Goal: Information Seeking & Learning: Learn about a topic

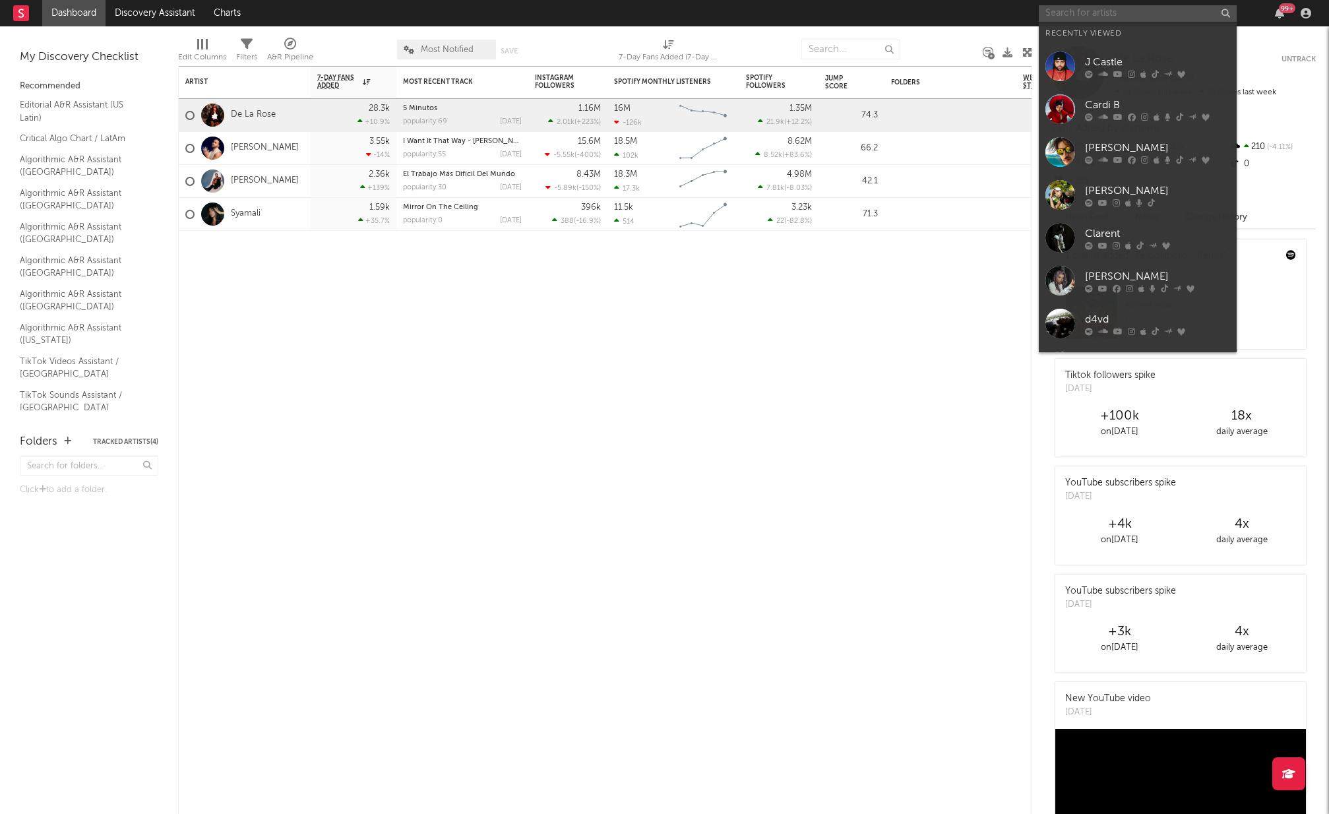
click at [1120, 12] on input "text" at bounding box center [1137, 13] width 198 height 16
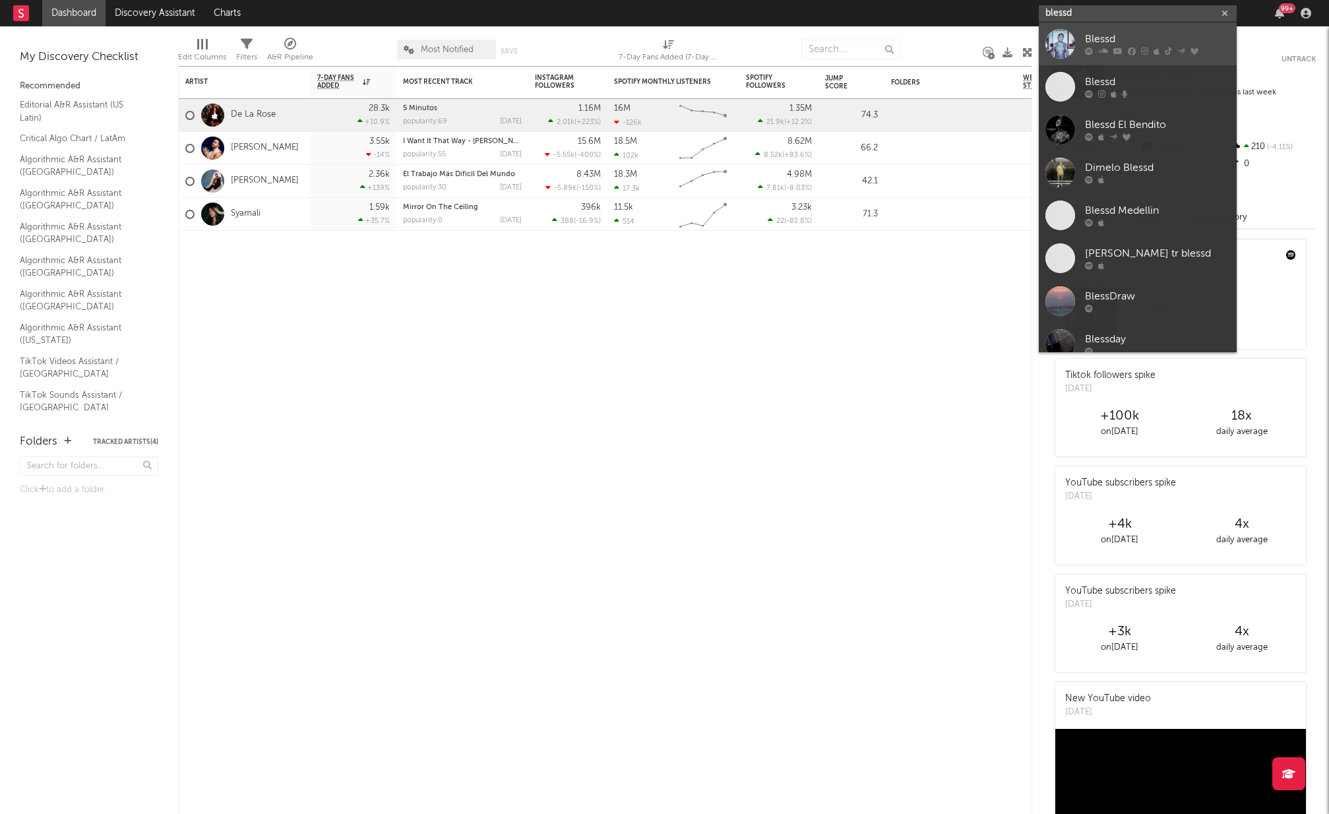
type input "blessd"
click at [1124, 42] on div "Blessd" at bounding box center [1157, 40] width 145 height 16
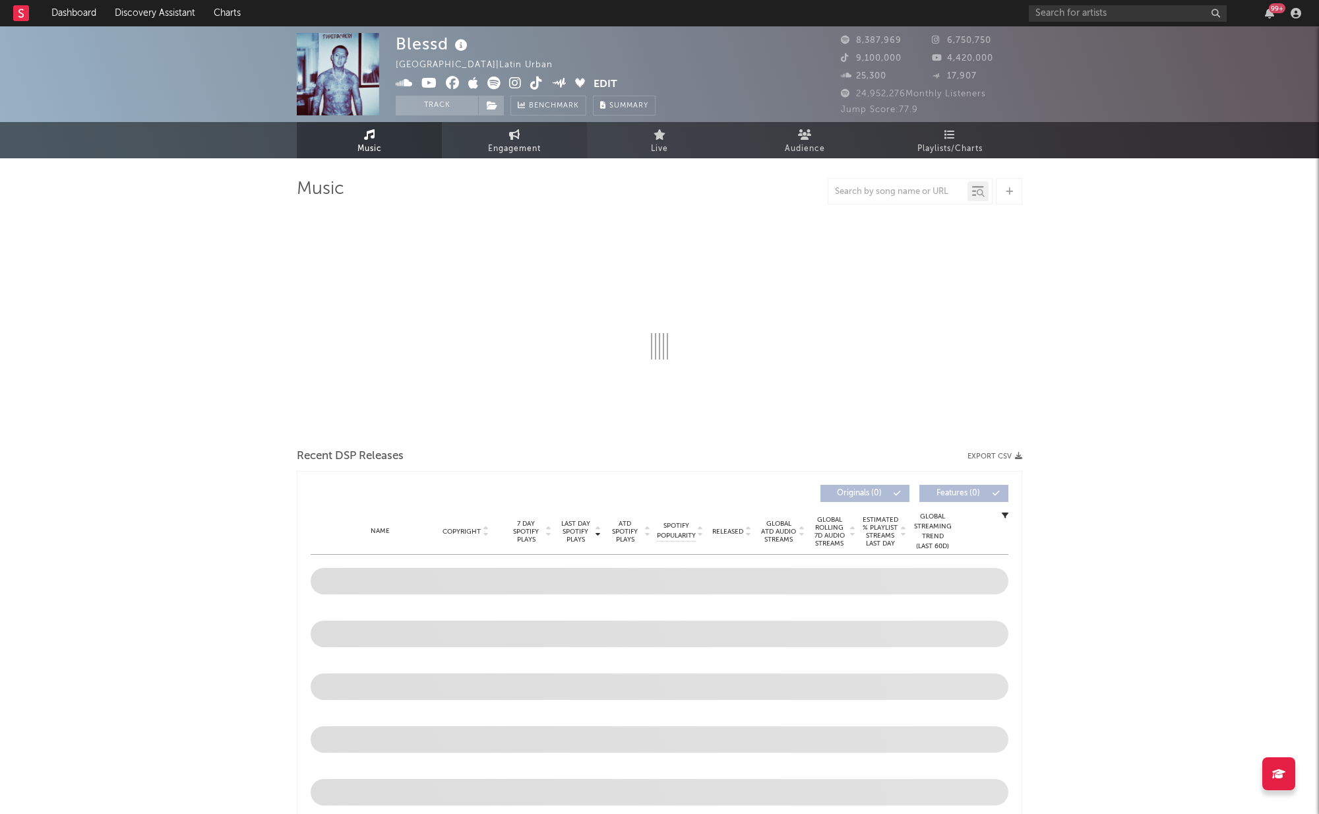
select select "6m"
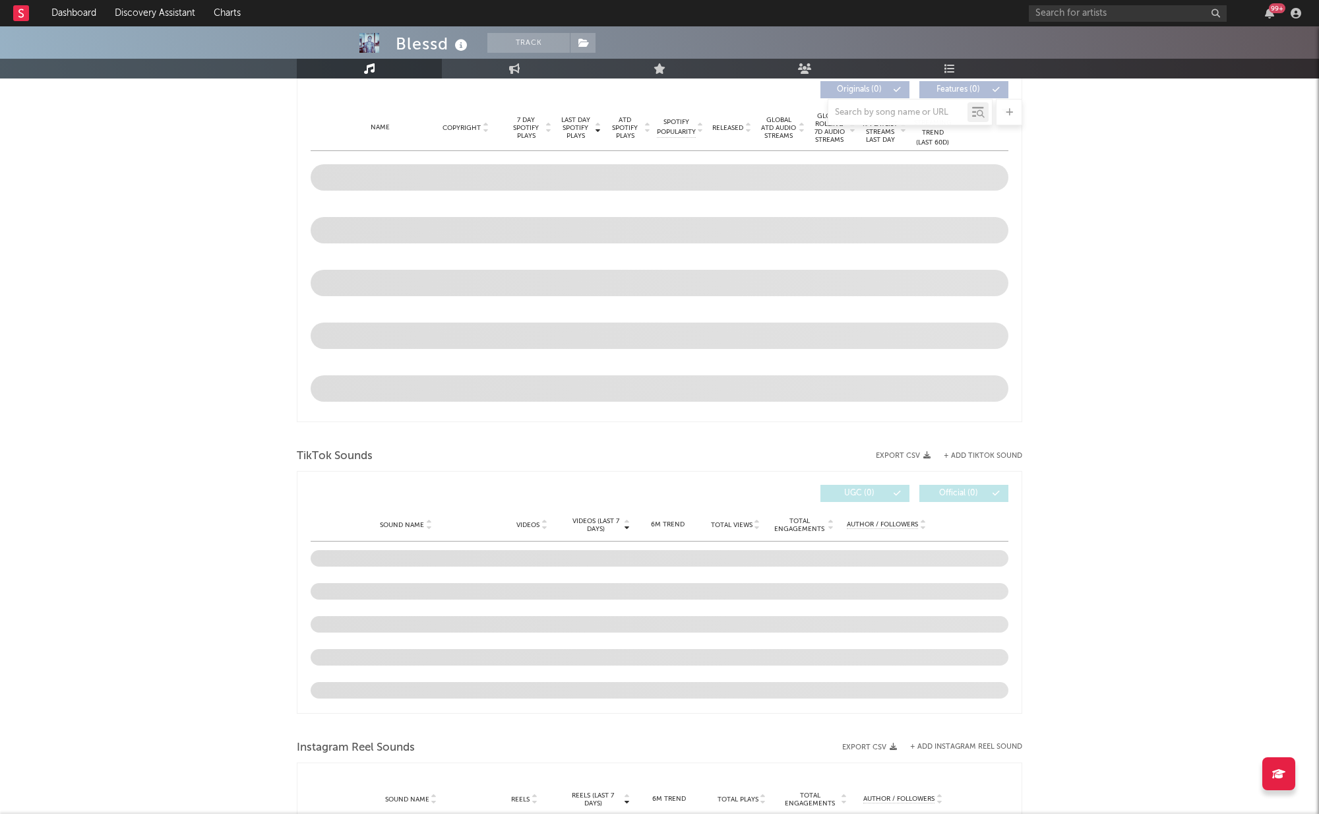
scroll to position [534, 0]
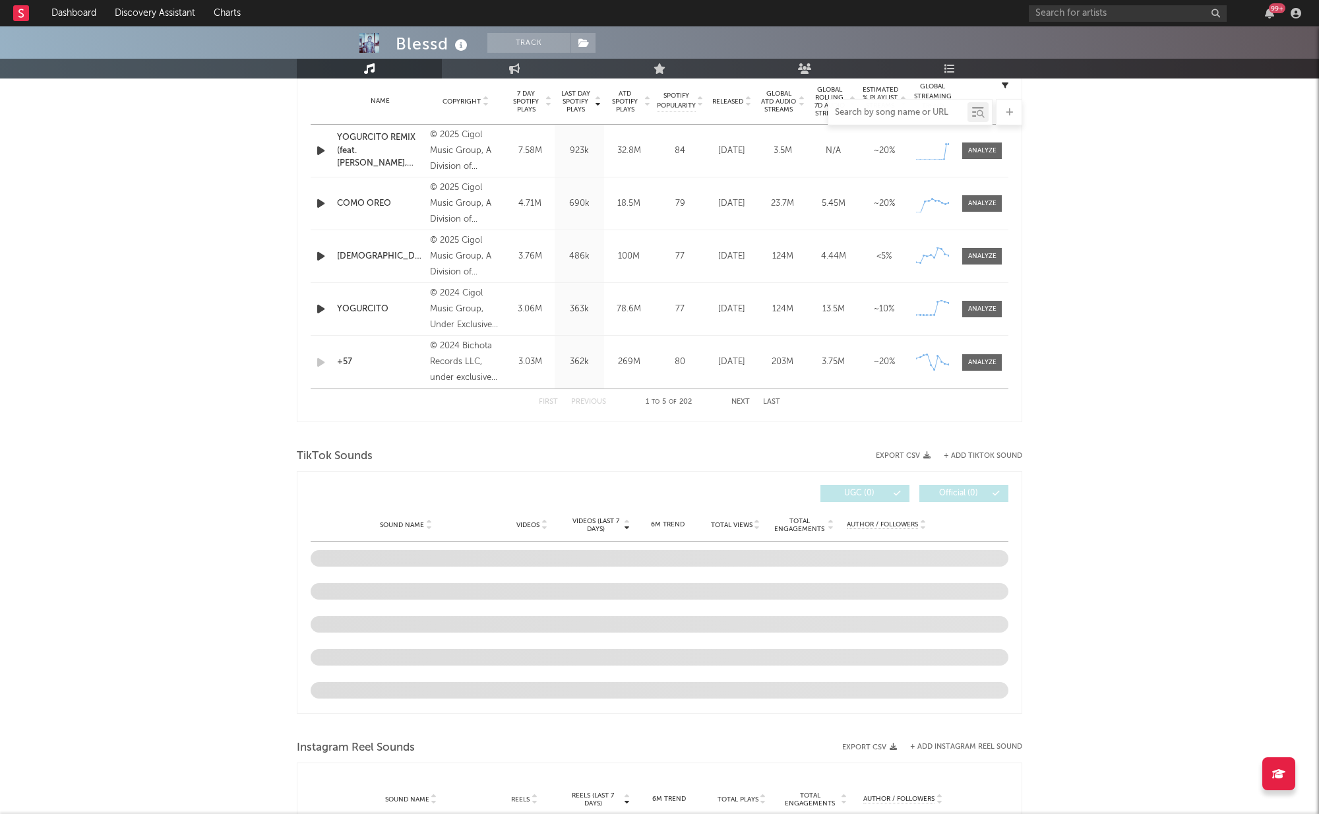
click at [874, 113] on input "text" at bounding box center [897, 112] width 139 height 11
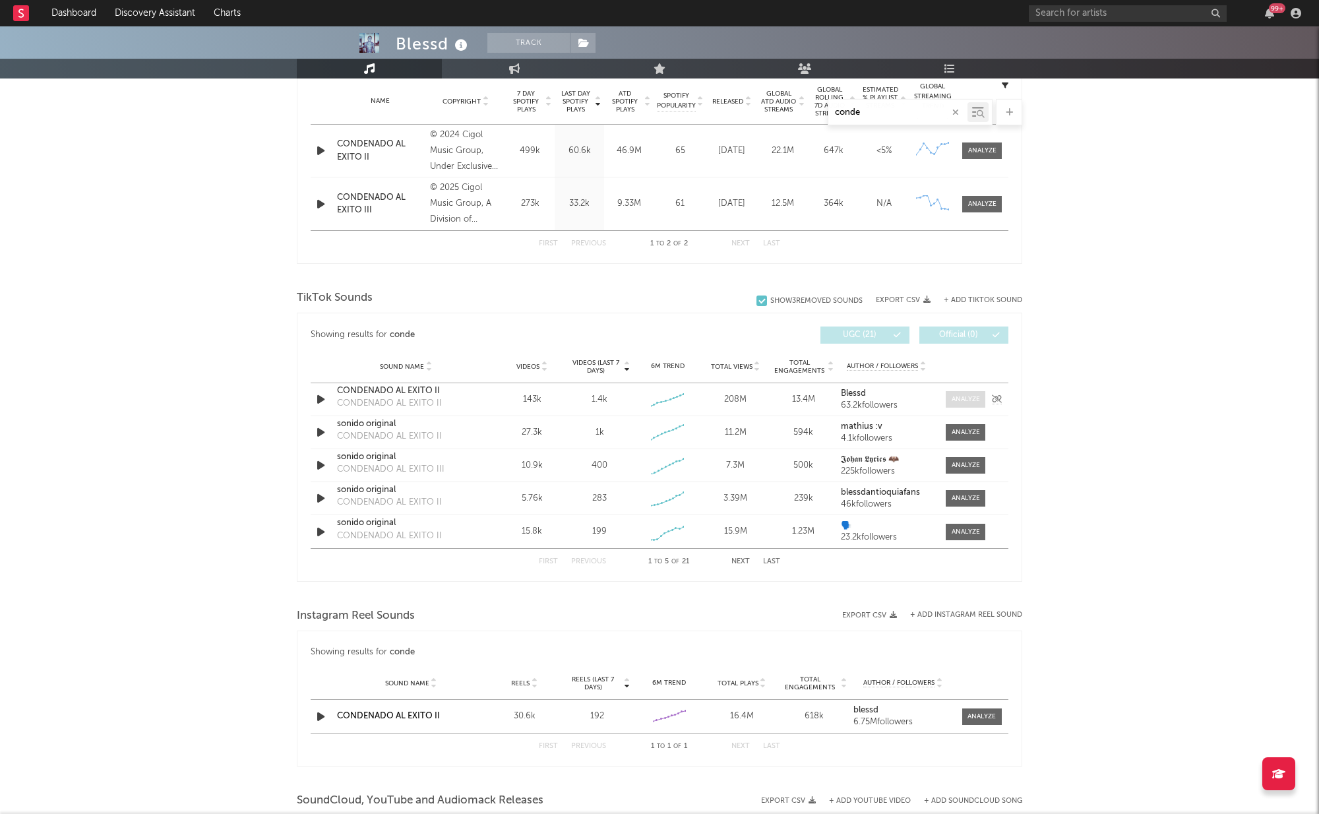
type input "conde"
click at [967, 398] on div at bounding box center [965, 399] width 28 height 10
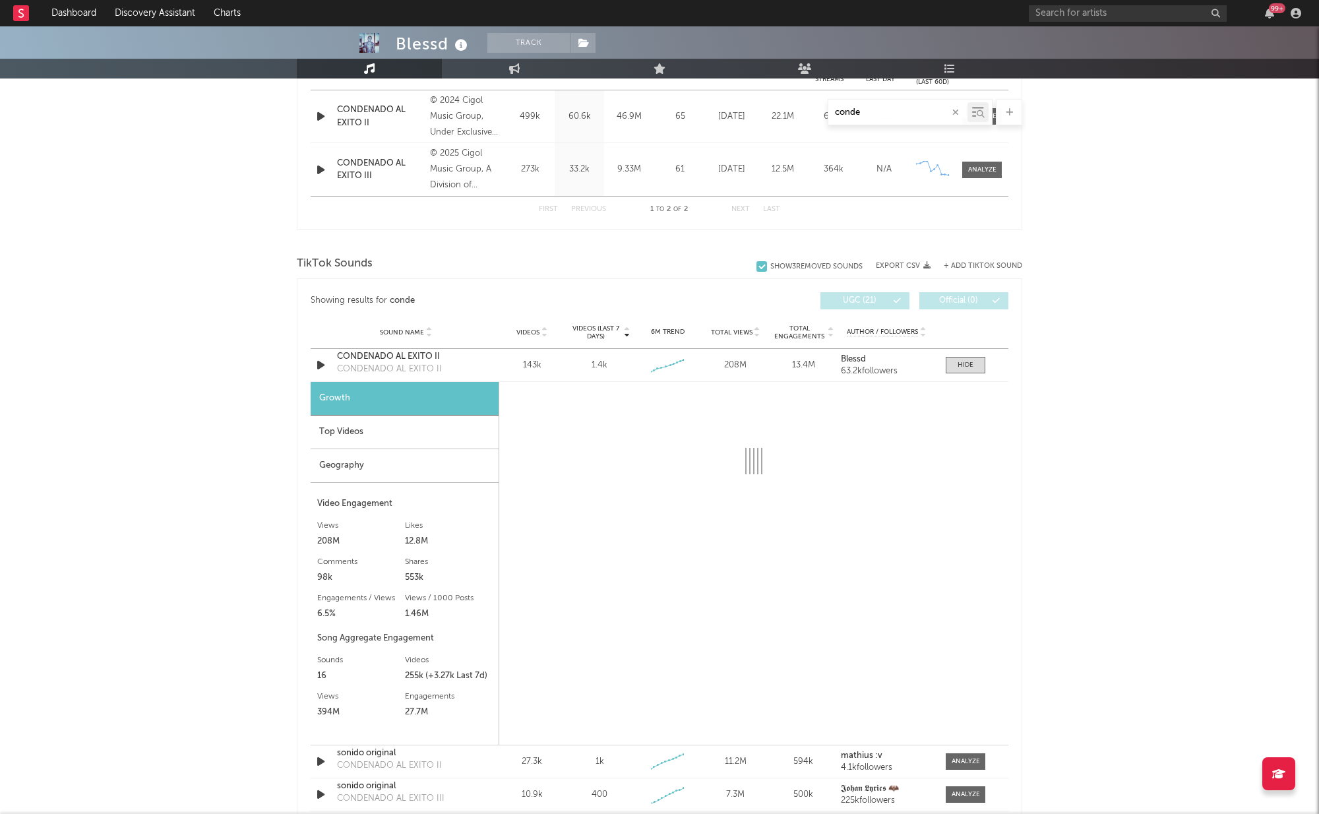
scroll to position [570, 0]
select select "6m"
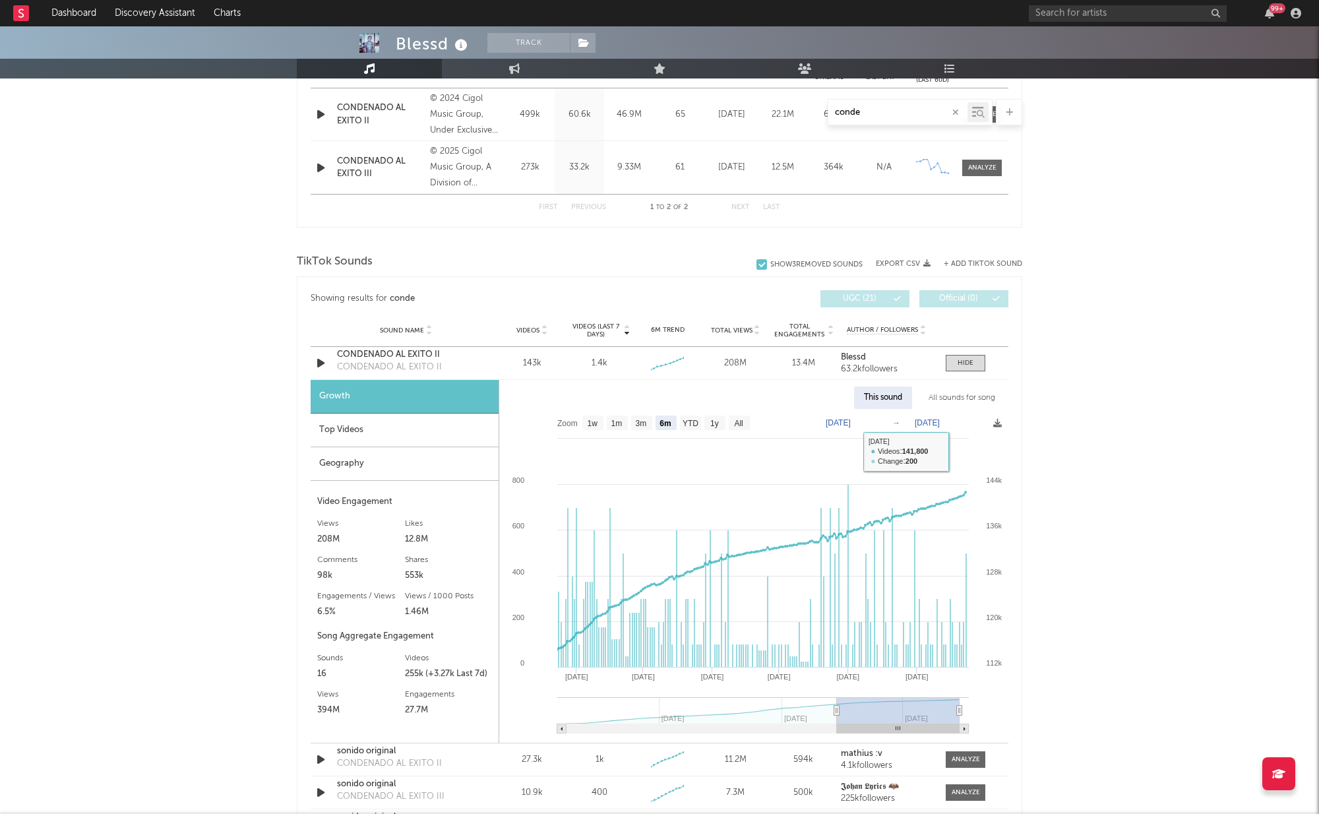
click at [965, 400] on div "All sounds for song" at bounding box center [961, 397] width 86 height 22
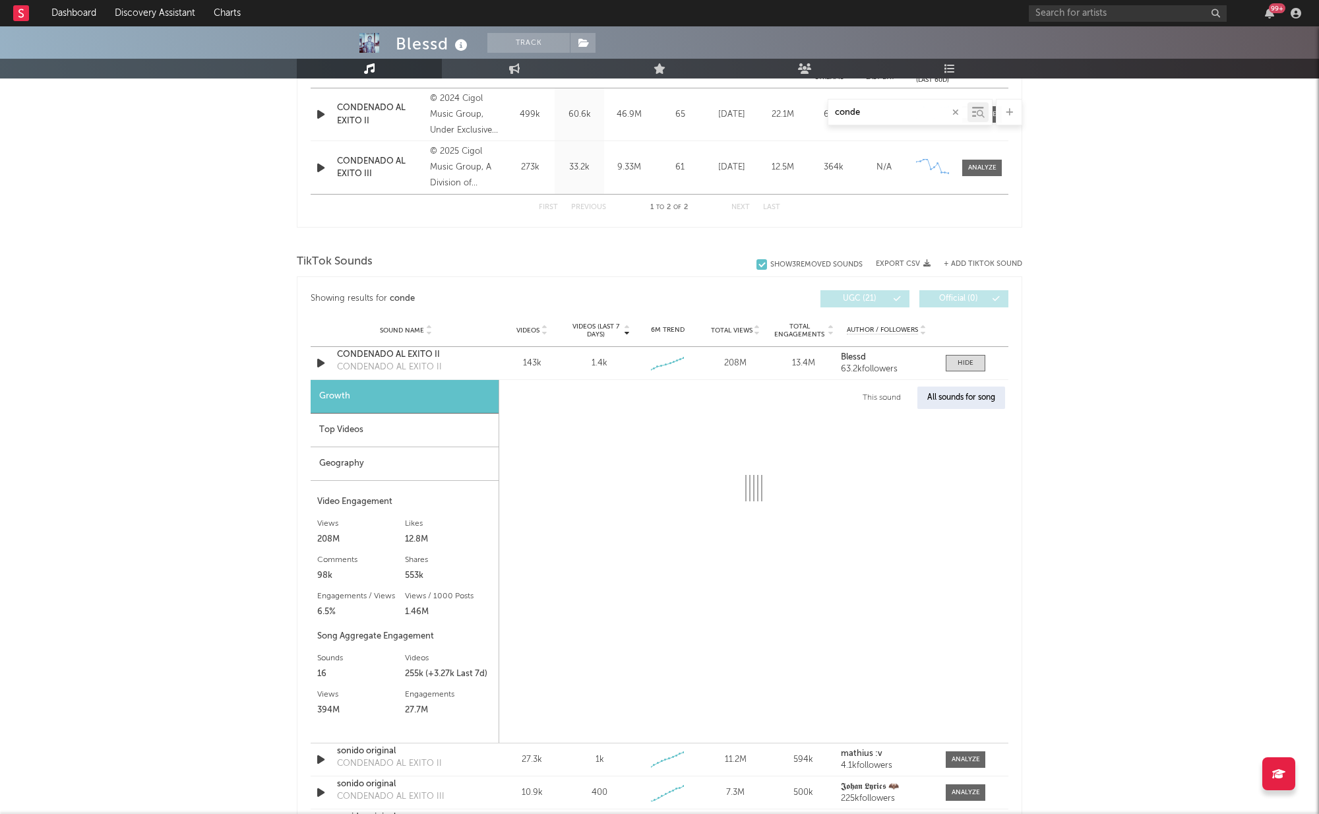
select select "1w"
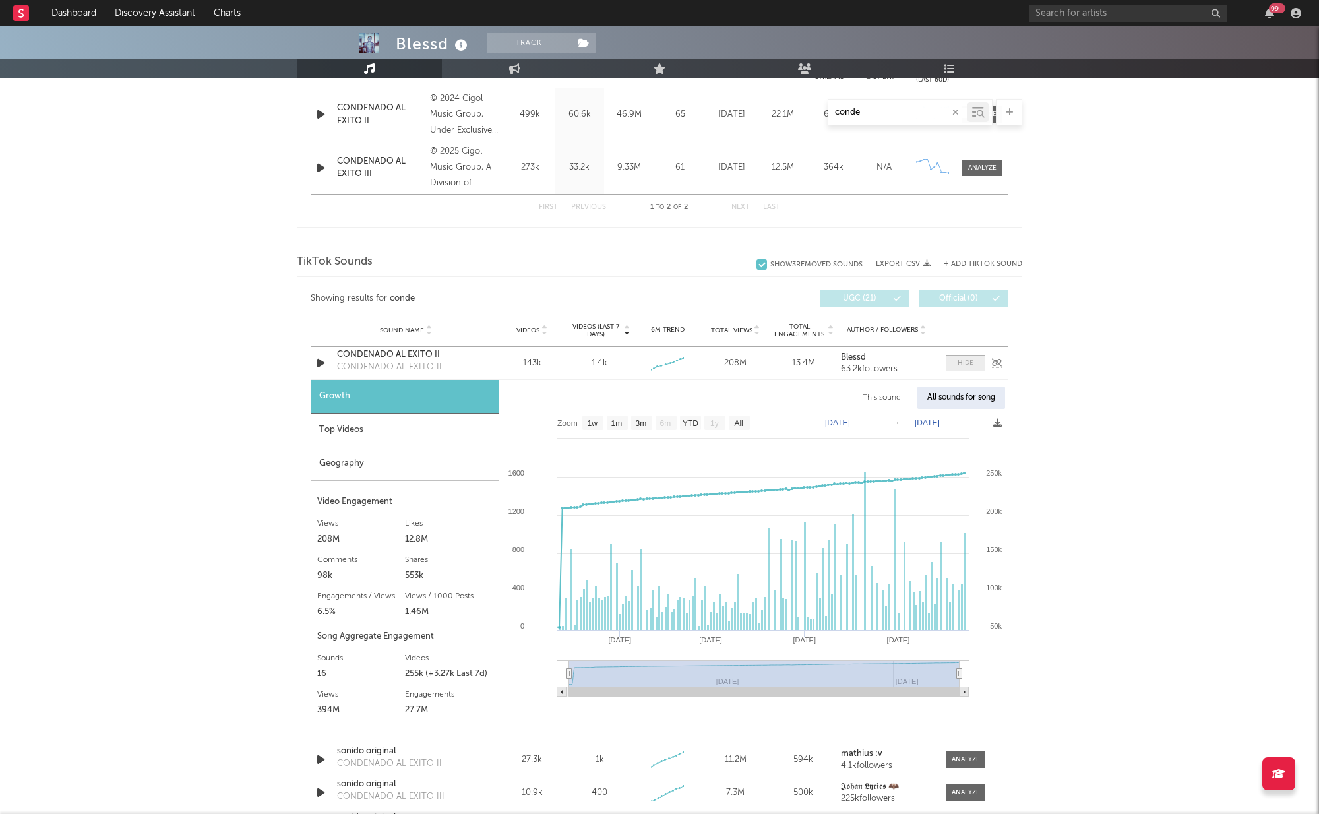
click at [965, 366] on div at bounding box center [965, 363] width 16 height 10
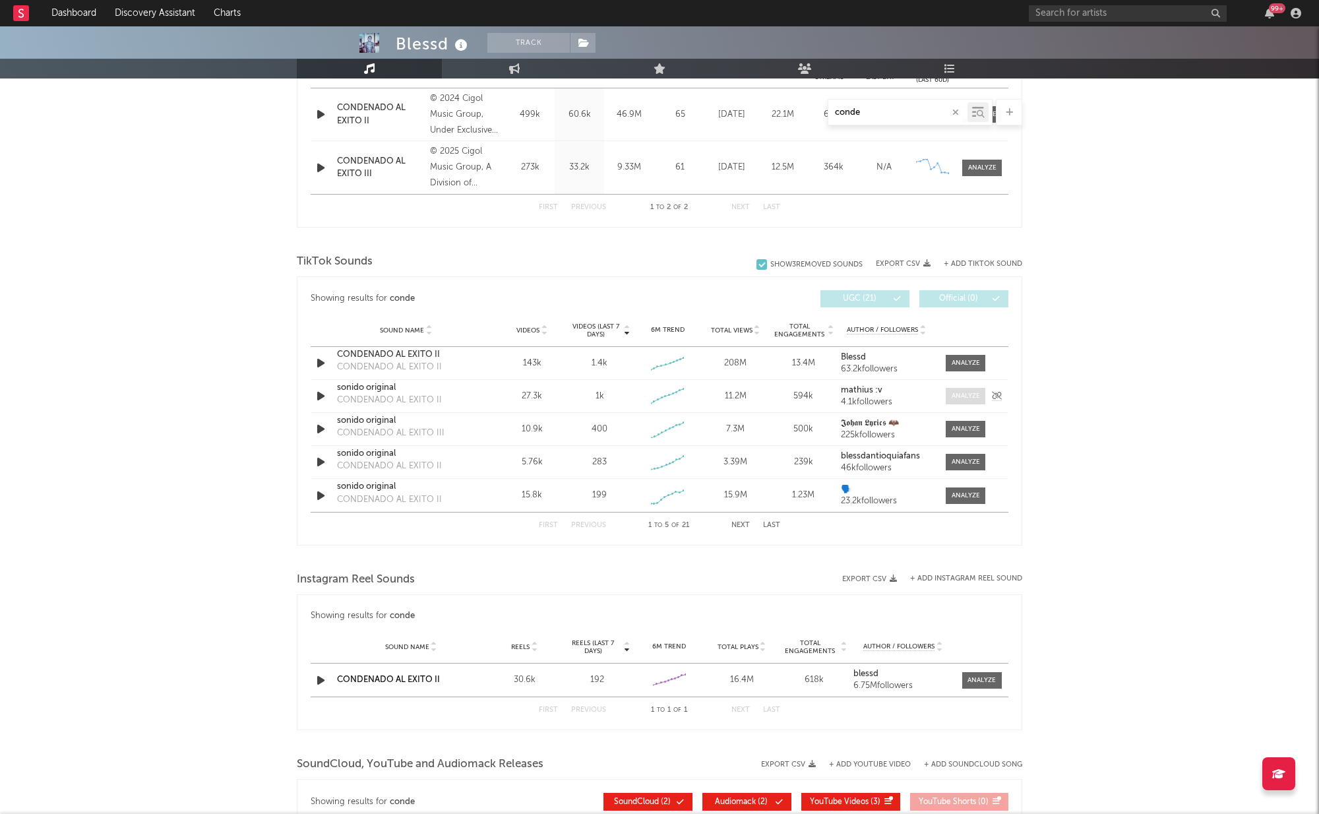
click at [970, 398] on div at bounding box center [965, 396] width 28 height 10
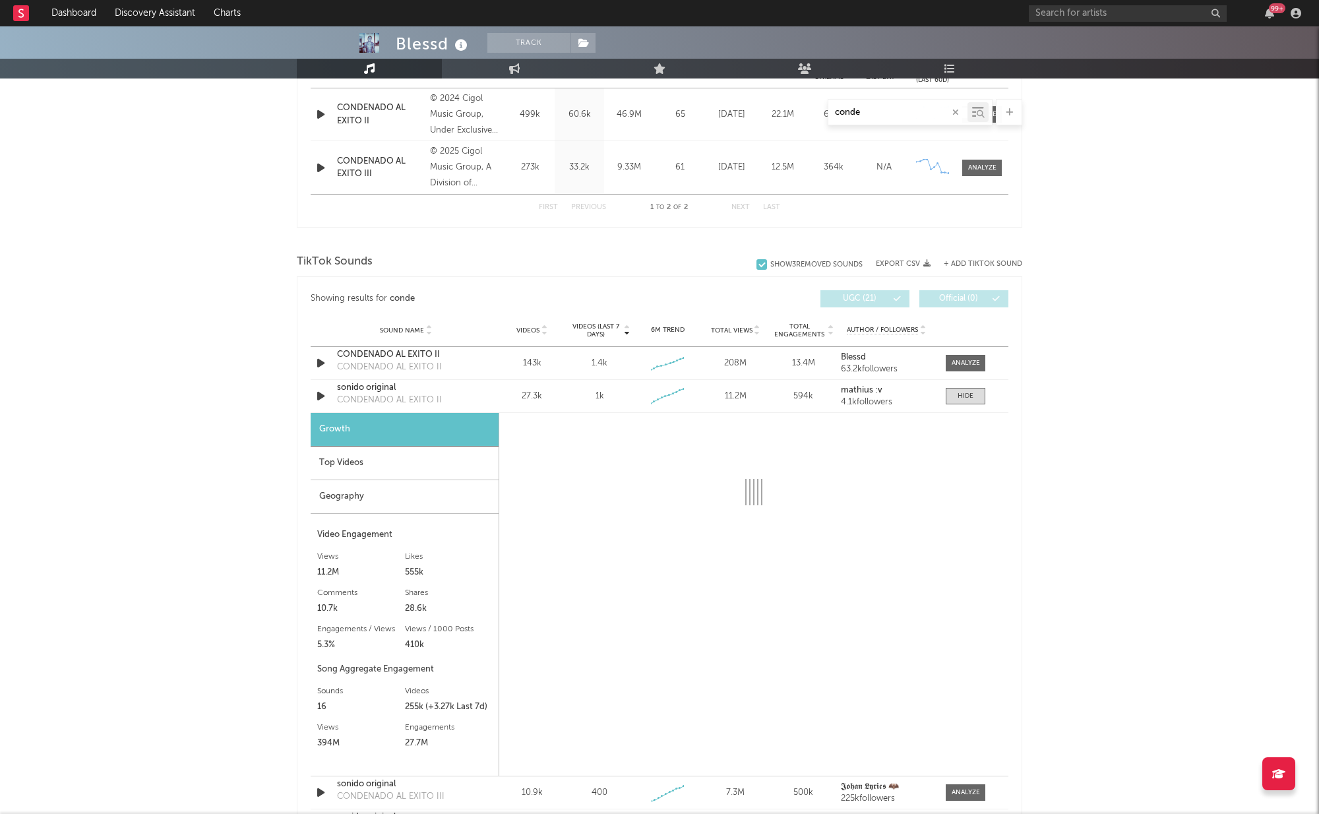
select select "6m"
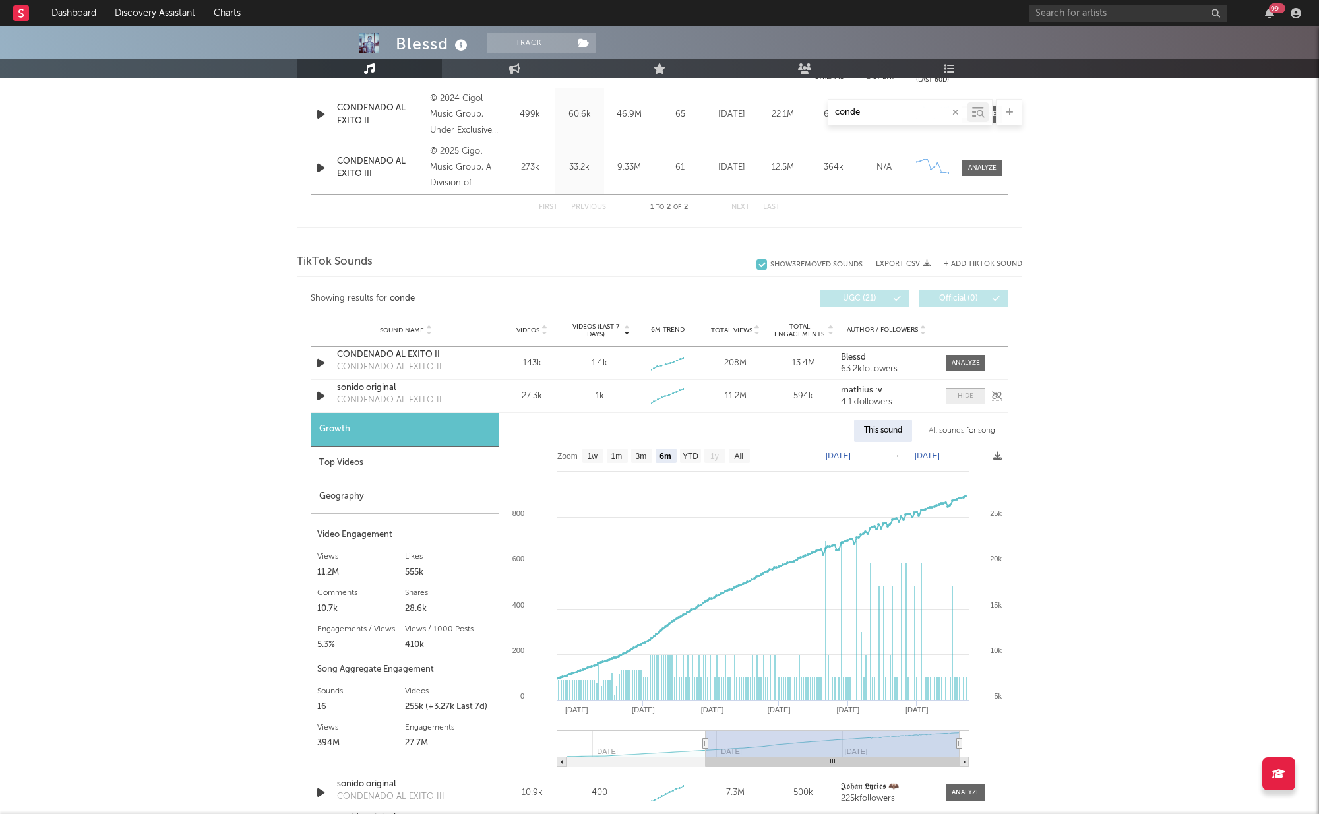
click at [974, 398] on span at bounding box center [966, 396] width 40 height 16
